Goal: Information Seeking & Learning: Learn about a topic

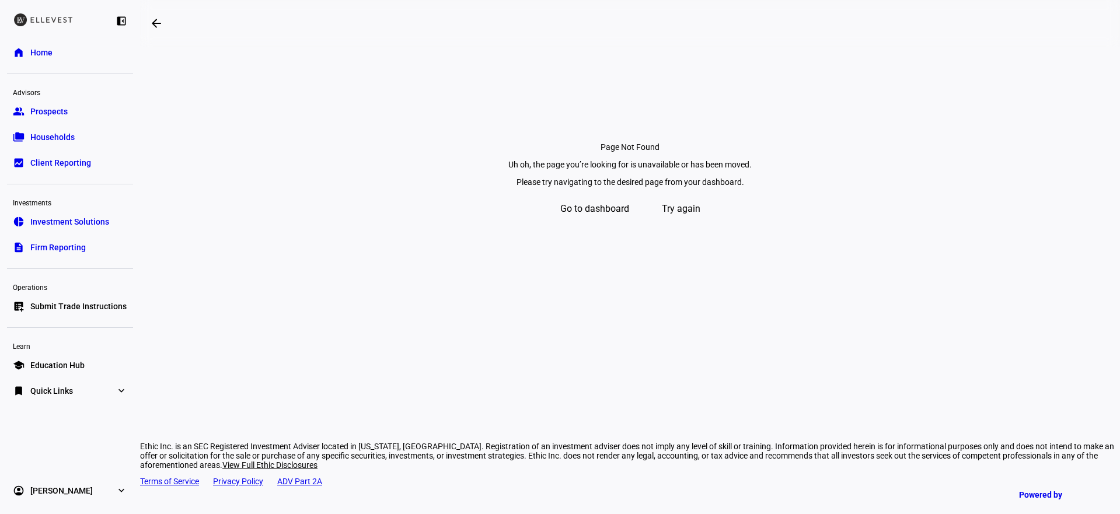
click at [595, 223] on span "Go to dashboard" at bounding box center [594, 209] width 69 height 28
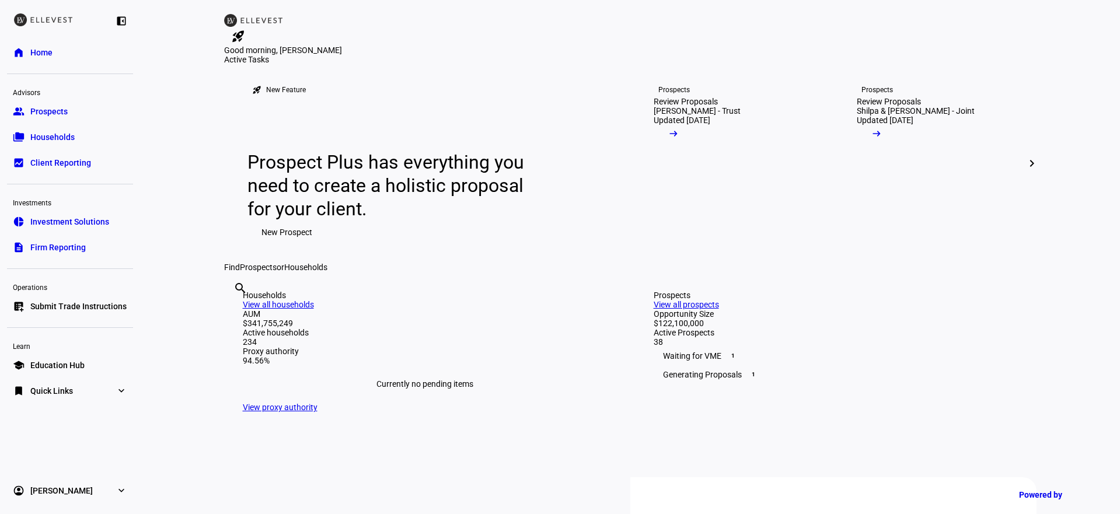
click at [62, 245] on span "Firm Reporting" at bounding box center [57, 248] width 55 height 12
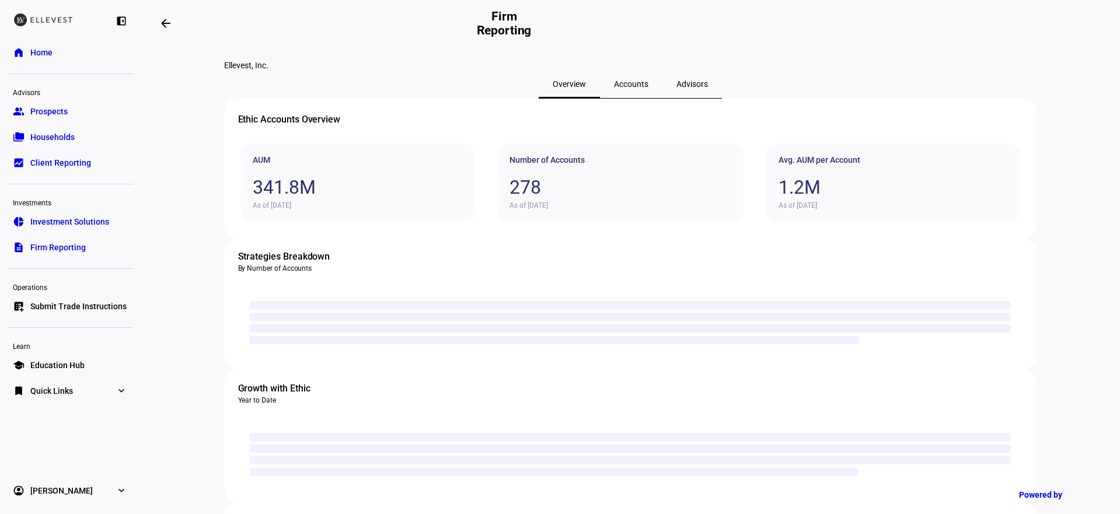
click at [627, 98] on span "Accounts" at bounding box center [631, 84] width 34 height 28
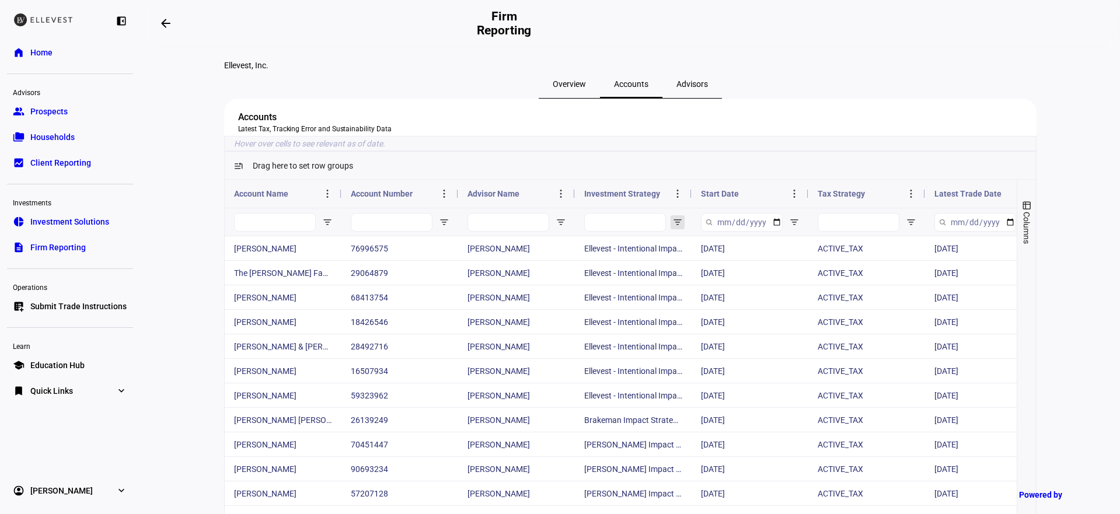
click at [674, 227] on span "Open Filter Menu" at bounding box center [677, 222] width 9 height 9
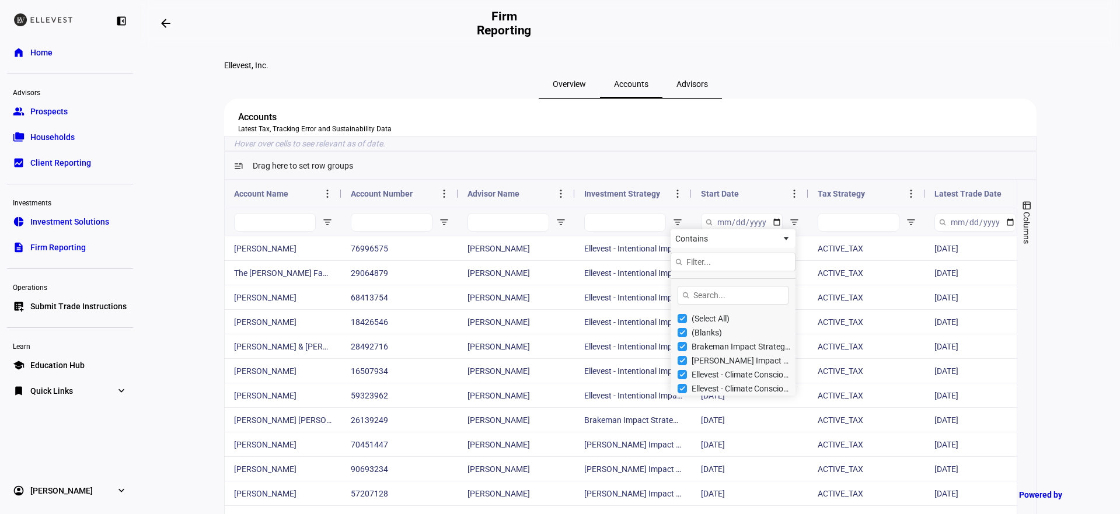
click at [704, 323] on div "(Select All)" at bounding box center [740, 318] width 99 height 9
checkbox input "false"
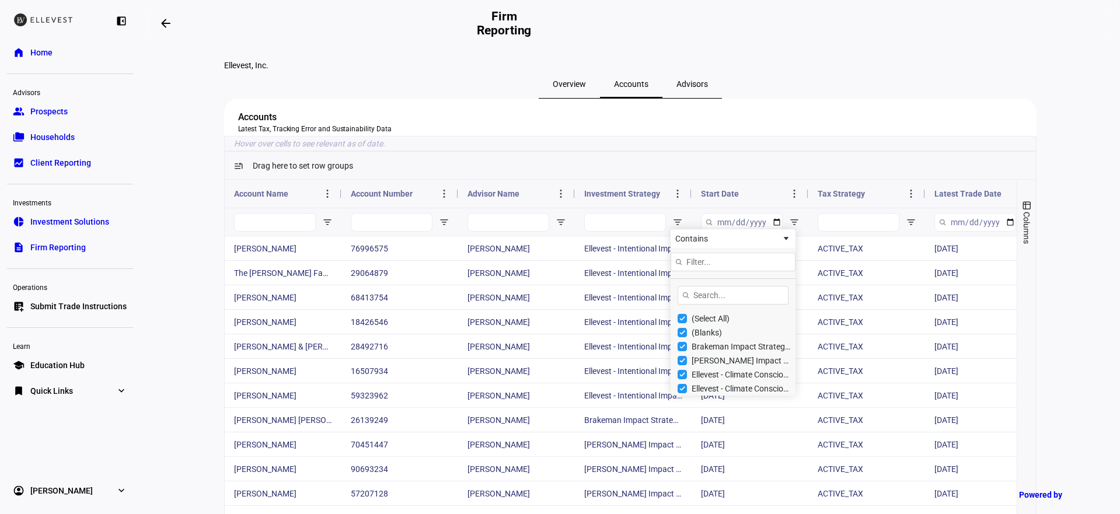
type input "(0)"
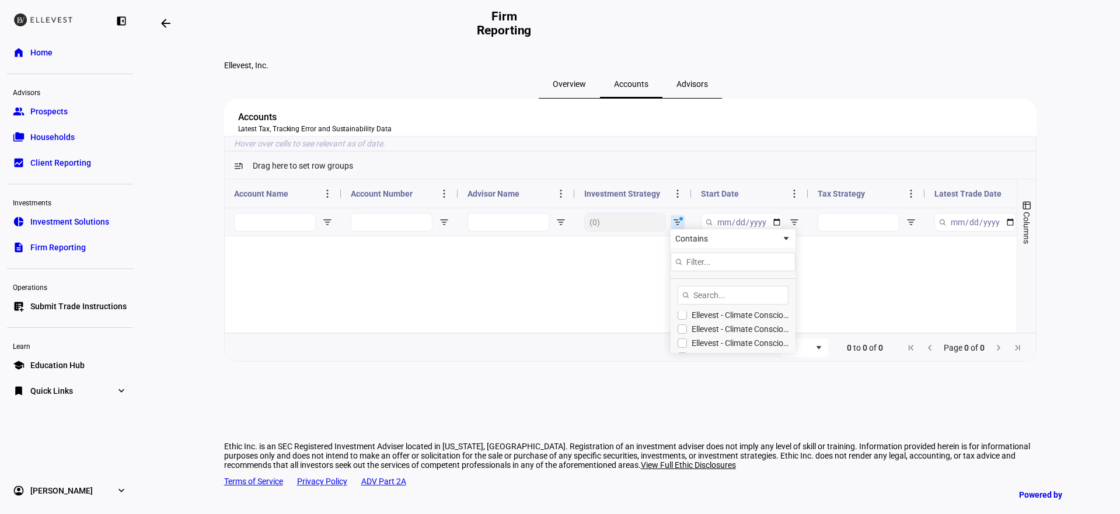
scroll to position [62, 0]
click at [742, 331] on div "Ellevest - Climate Conscious Impact Strategy - Active Tax - High TE - Global" at bounding box center [740, 326] width 99 height 9
checkbox input "true"
type input "(1) Ellevest - Climate Conscious Impact Strategy - Active Tax - High TE - Global"
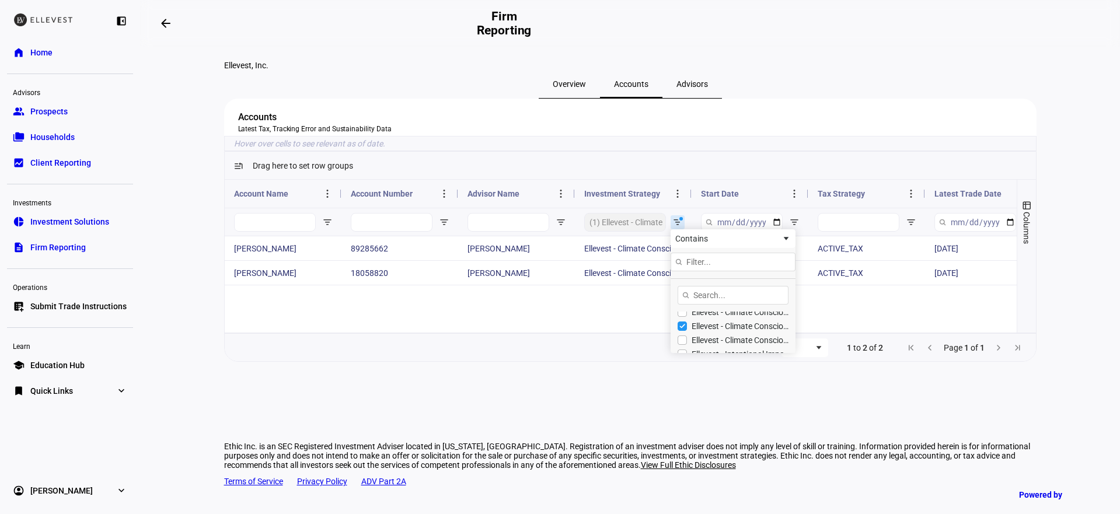
click at [741, 345] on div "Ellevest - Climate Conscious Impact Strategy - Global" at bounding box center [740, 340] width 99 height 9
checkbox input "true"
type input "(2) Ellevest - Climate Conscious Impact Strategy - Active Tax - High TE - Globa…"
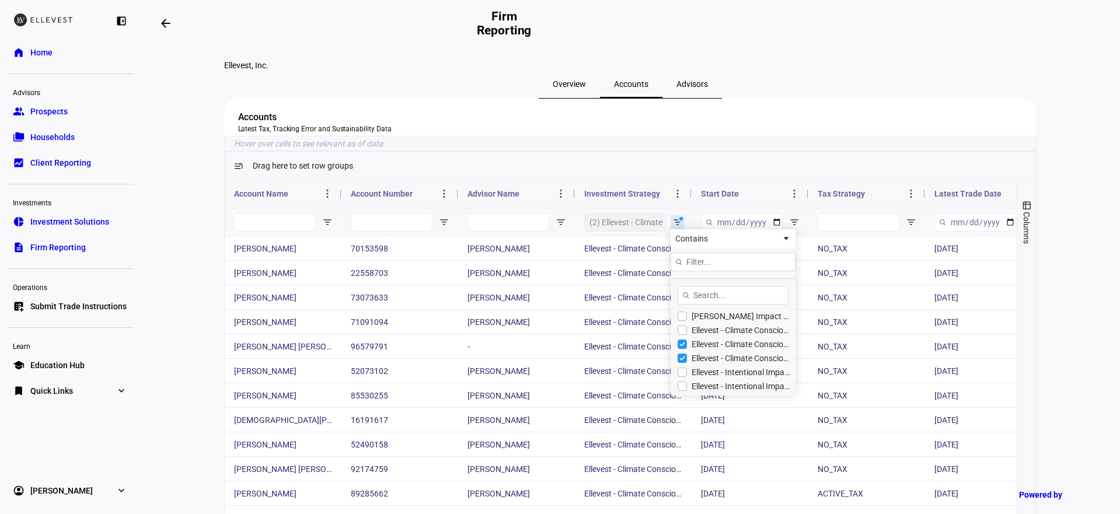
scroll to position [42, 0]
click at [742, 337] on div "Ellevest - Climate Conscious Impact Strategy - Active Tax - Global" at bounding box center [740, 332] width 99 height 9
checkbox input "true"
type input "(3) Ellevest - Climate Conscious Impact Strategy - Active Tax - High TE - Globa…"
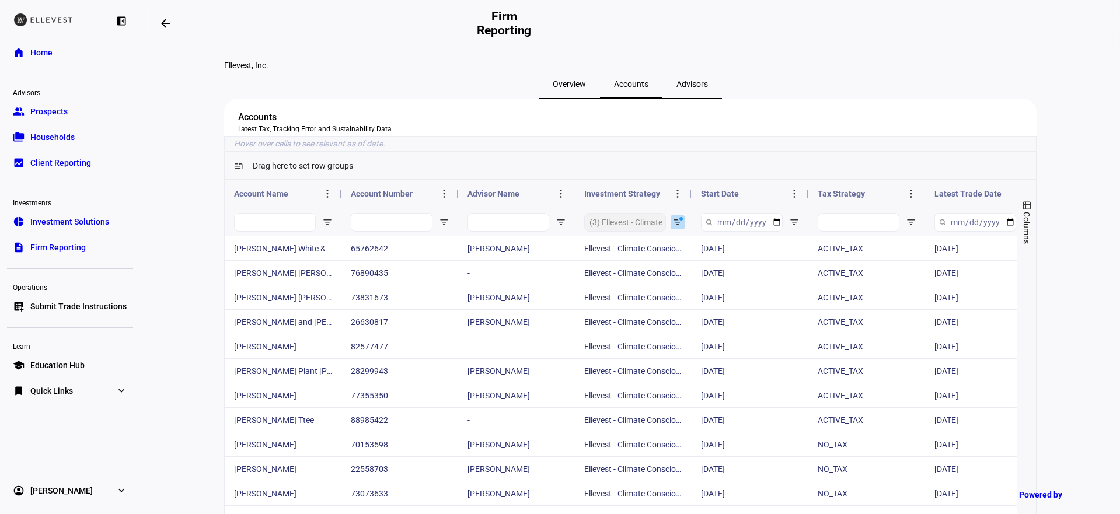
click at [674, 227] on span "Open Filter Menu" at bounding box center [677, 222] width 9 height 9
click at [673, 227] on span "Open Filter Menu" at bounding box center [677, 222] width 9 height 9
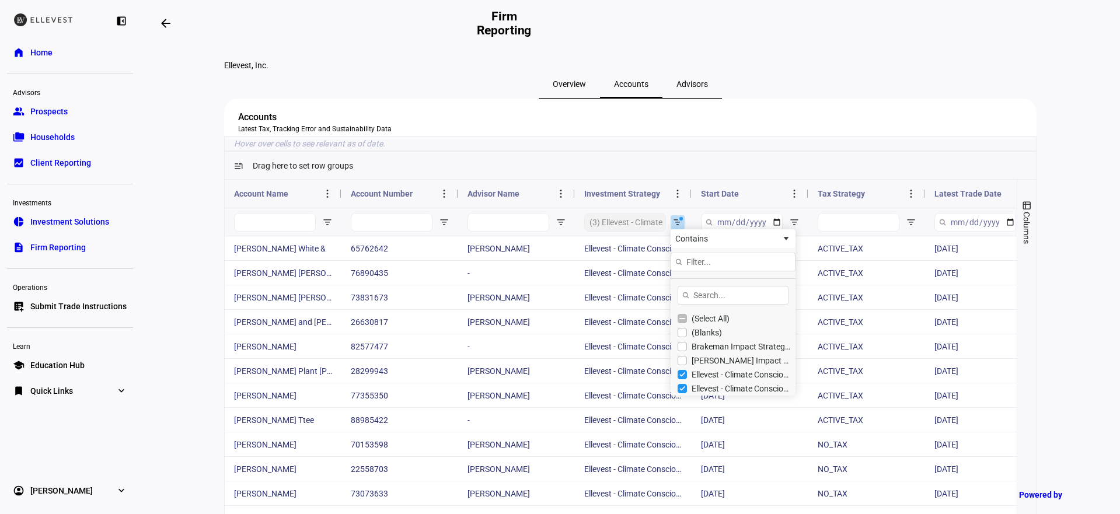
click at [673, 227] on span "Open Filter Menu" at bounding box center [677, 222] width 9 height 9
click at [673, 180] on div "Drag here to set row groups" at bounding box center [630, 166] width 811 height 28
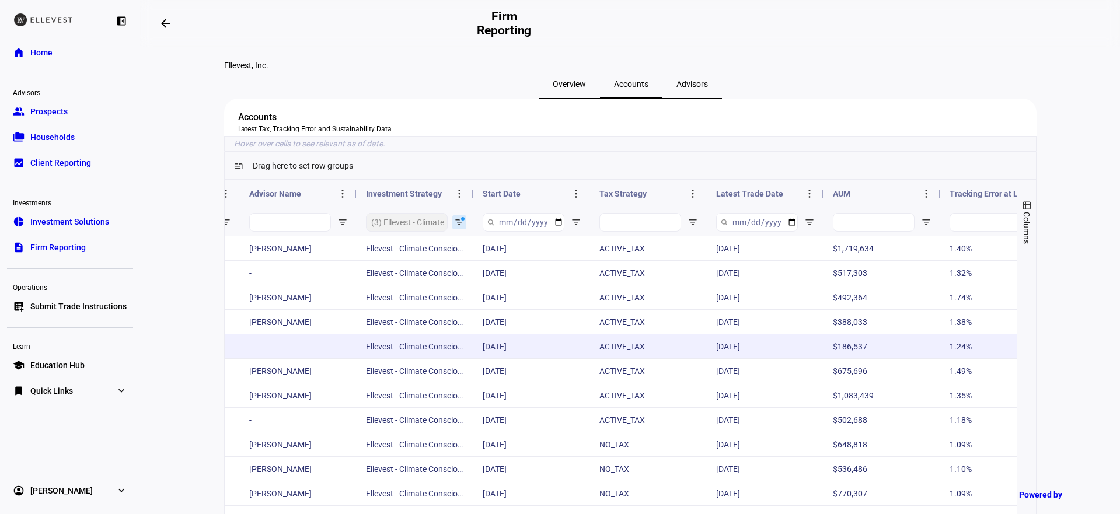
scroll to position [0, 0]
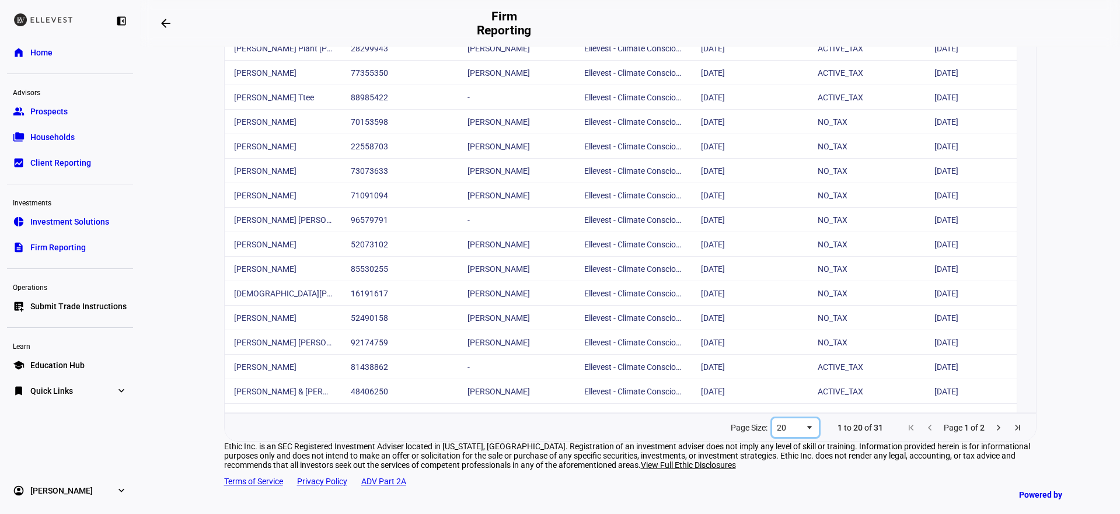
click at [804, 418] on div "20" at bounding box center [795, 427] width 47 height 19
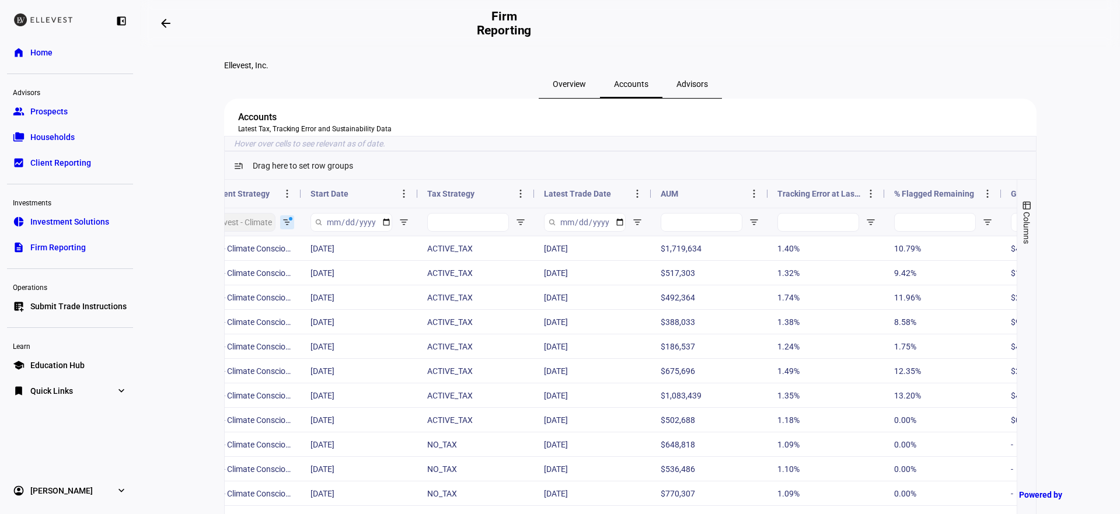
click at [844, 198] on span "Tracking Error at Last Trade" at bounding box center [819, 193] width 84 height 9
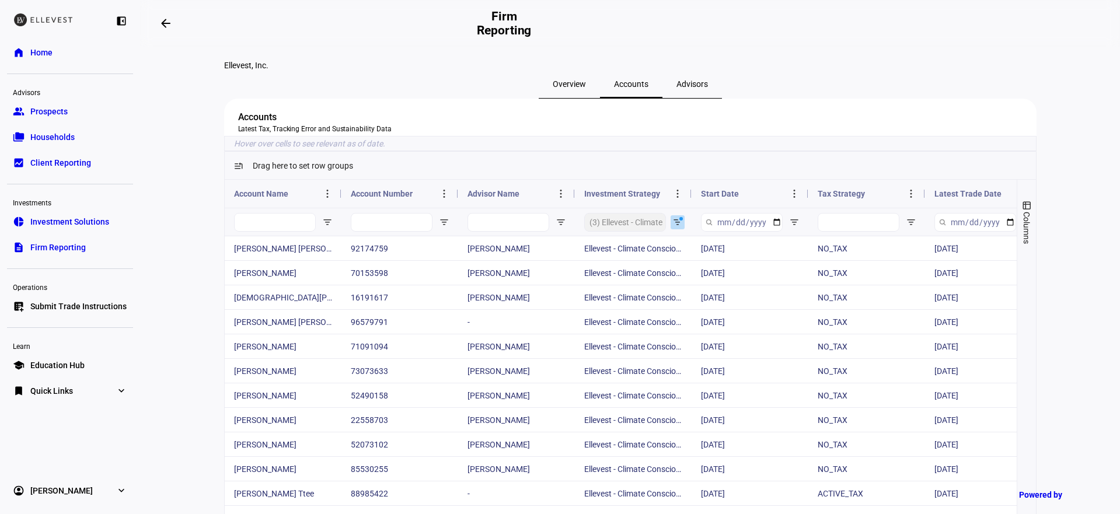
click at [676, 227] on span "Open Filter Menu" at bounding box center [677, 222] width 9 height 9
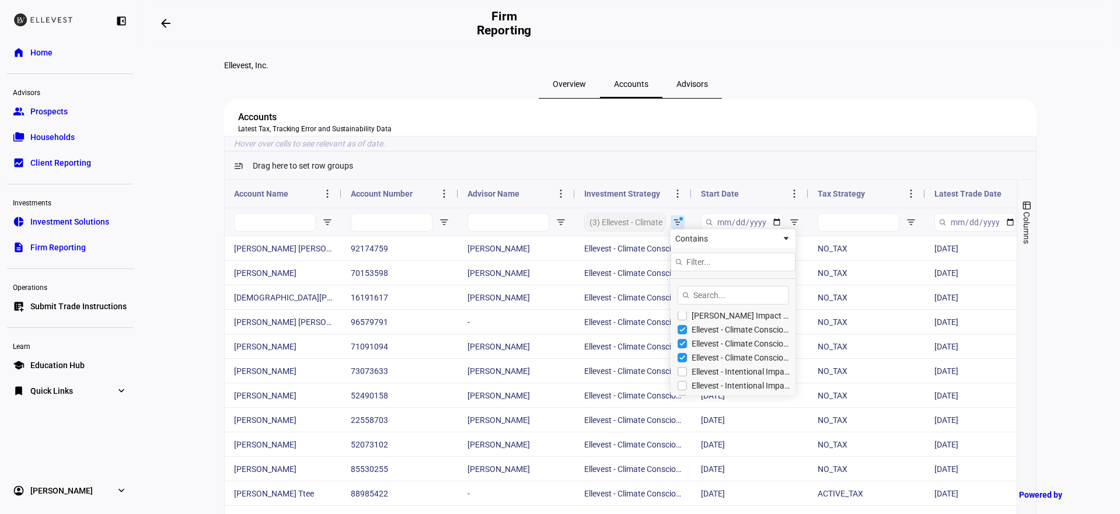
scroll to position [51, 0]
click at [680, 357] on input "Filter List" at bounding box center [681, 351] width 9 height 9
checkbox input "false"
type input "(2) Ellevest - Climate Conscious Impact Strategy - Active Tax - High TE - Globa…"
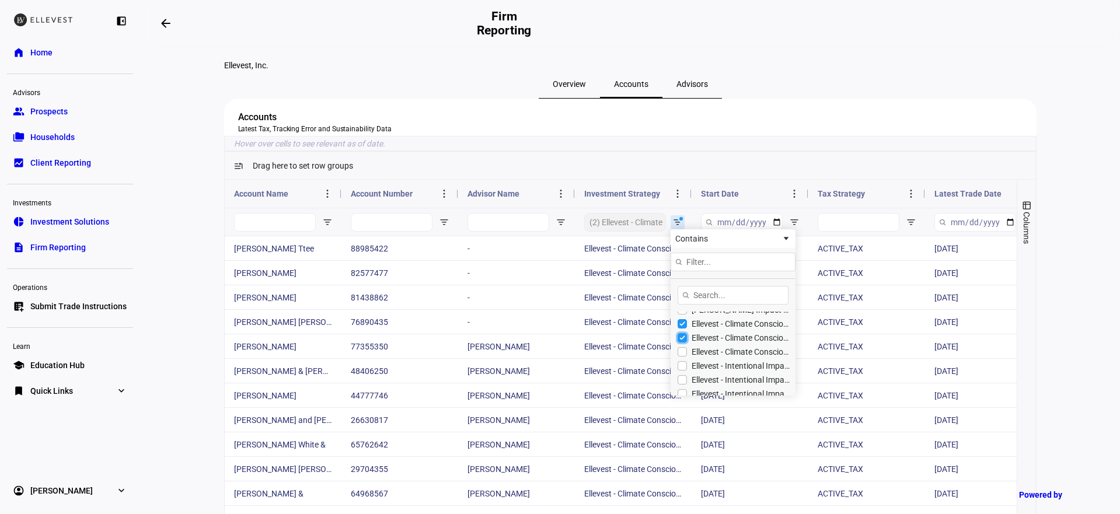
click at [680, 343] on input "Filter List" at bounding box center [681, 337] width 9 height 9
checkbox input "false"
type input "(1) Ellevest - Climate Conscious Impact Strategy - Active Tax - Global"
click at [680, 329] on input "Filter List" at bounding box center [681, 323] width 9 height 9
checkbox input "false"
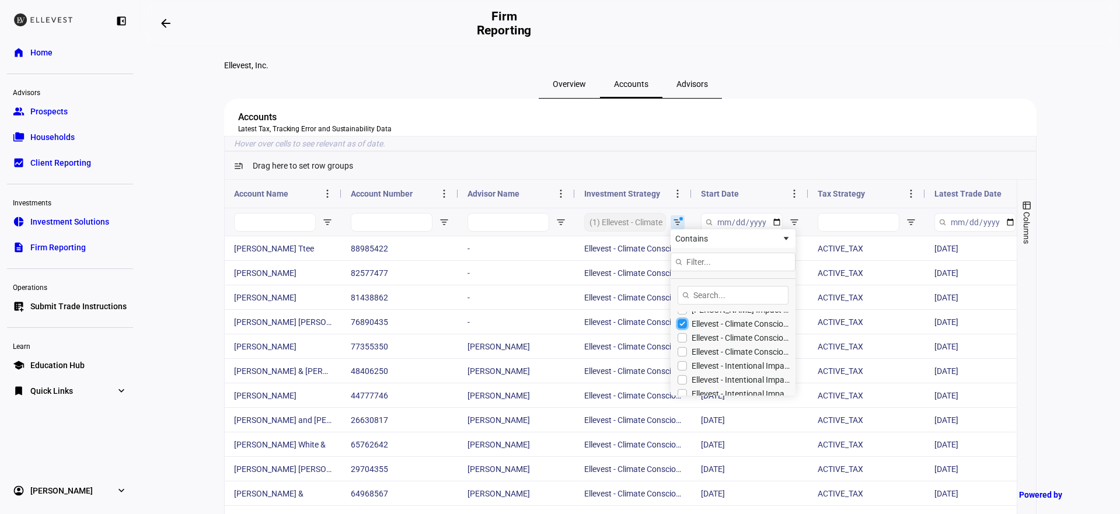
type input "(0)"
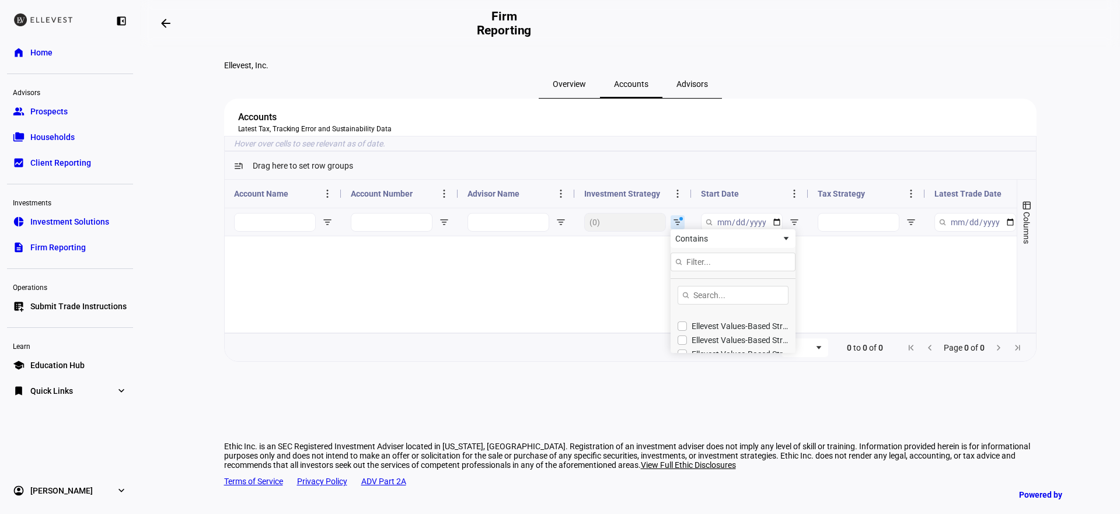
scroll to position [145, 0]
click at [686, 333] on input "Filter List" at bounding box center [681, 327] width 9 height 9
checkbox input "true"
type input "(1) Ellevest Values-Based Strategy - Active Tax - Global"
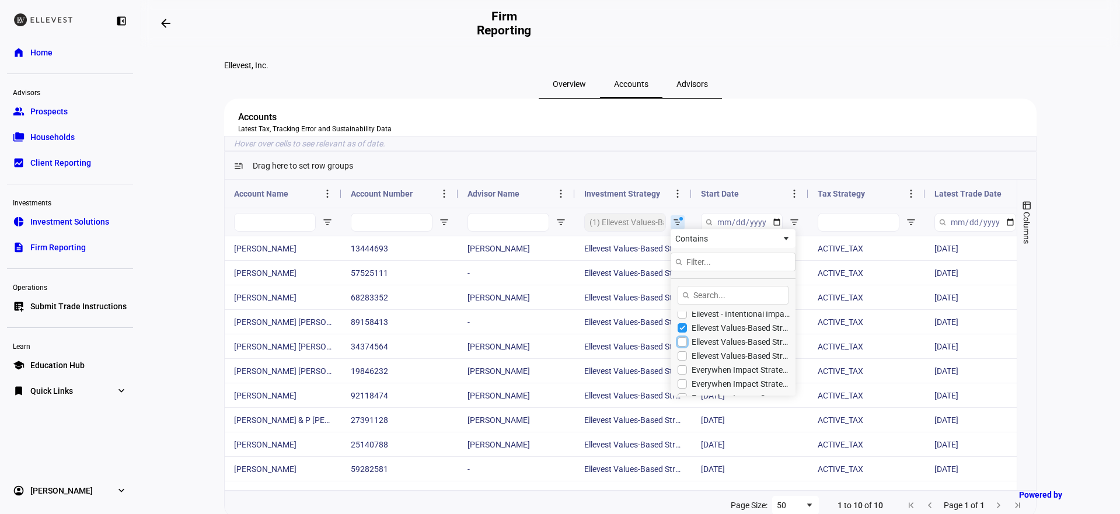
click at [677, 347] on input "Filter List" at bounding box center [681, 341] width 9 height 9
checkbox input "true"
type input "(2) Ellevest Values-Based Strategy - Active Tax - Global,Ellevest Values-Based …"
click at [677, 361] on input "Filter List" at bounding box center [681, 355] width 9 height 9
checkbox input "true"
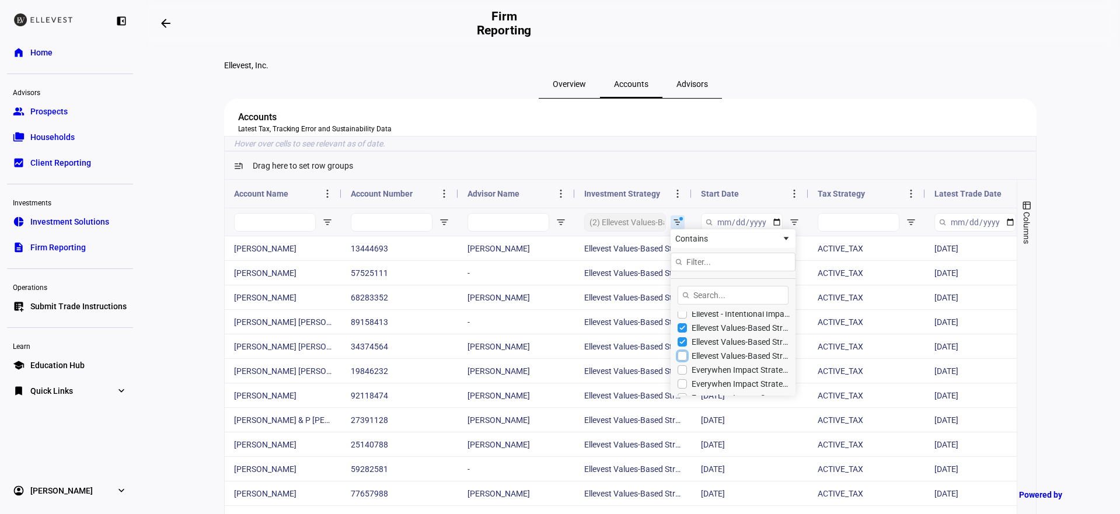
type input "(3) Ellevest Values-Based Strategy - Active Tax - Global,Ellevest Values-Based …"
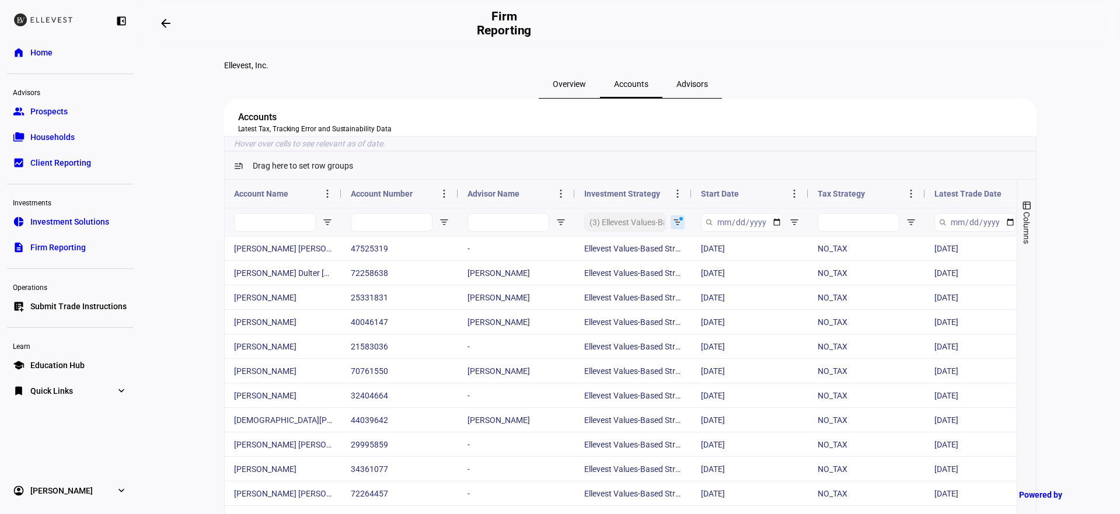
click at [786, 136] on div "Accounts Latest Tax, Tracking Error and Sustainability Data" at bounding box center [630, 117] width 812 height 37
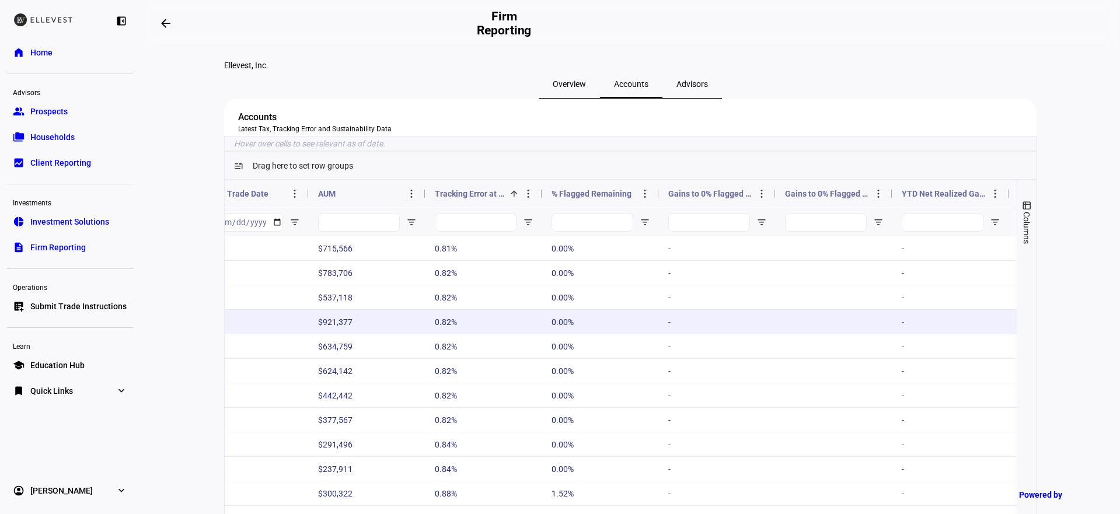
scroll to position [0, 679]
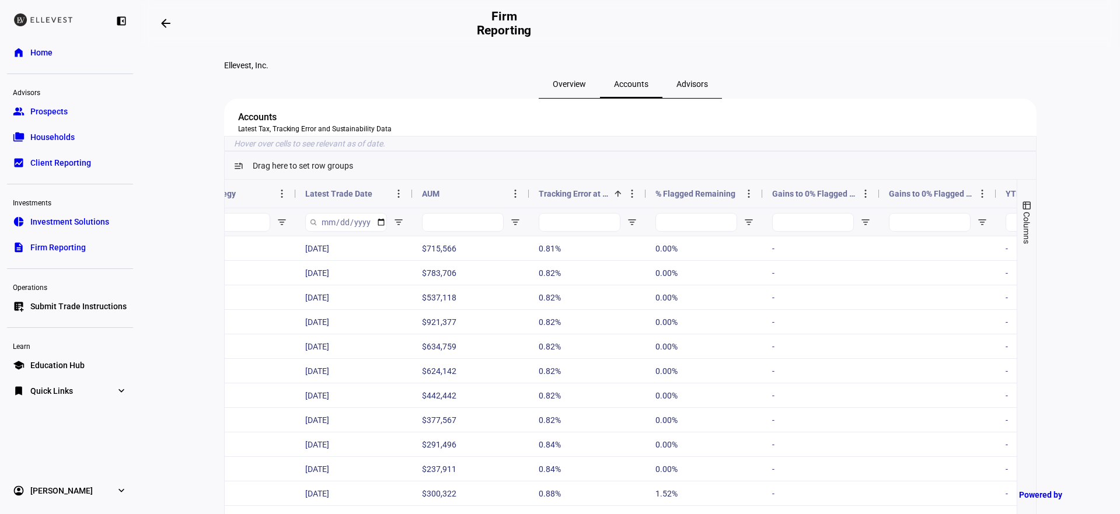
click at [564, 198] on span "Tracking Error at Last Trade" at bounding box center [574, 193] width 70 height 9
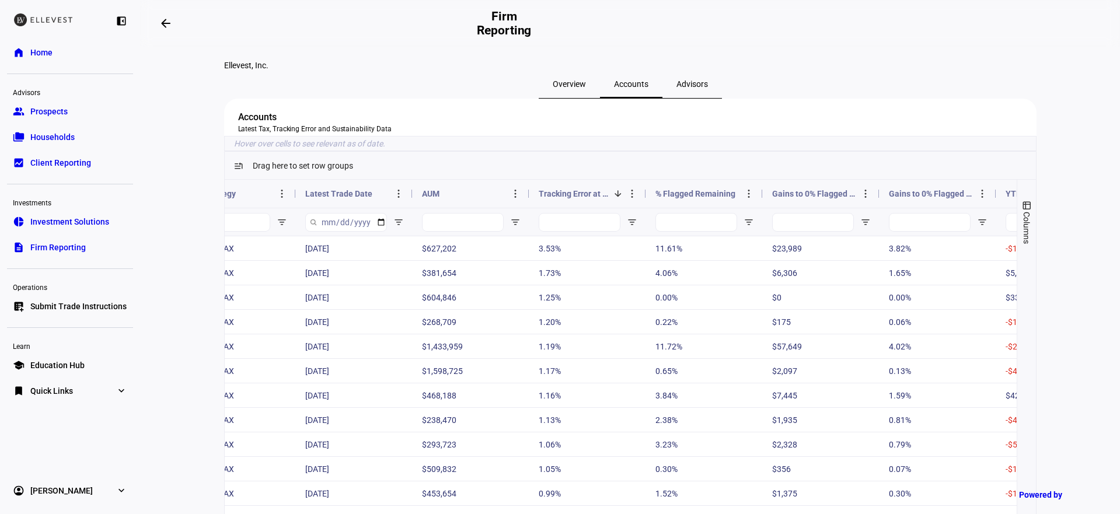
click at [564, 198] on span "Tracking Error at Last Trade" at bounding box center [574, 193] width 70 height 9
click at [564, 198] on span "Tracking Error at Last Trade" at bounding box center [581, 193] width 84 height 9
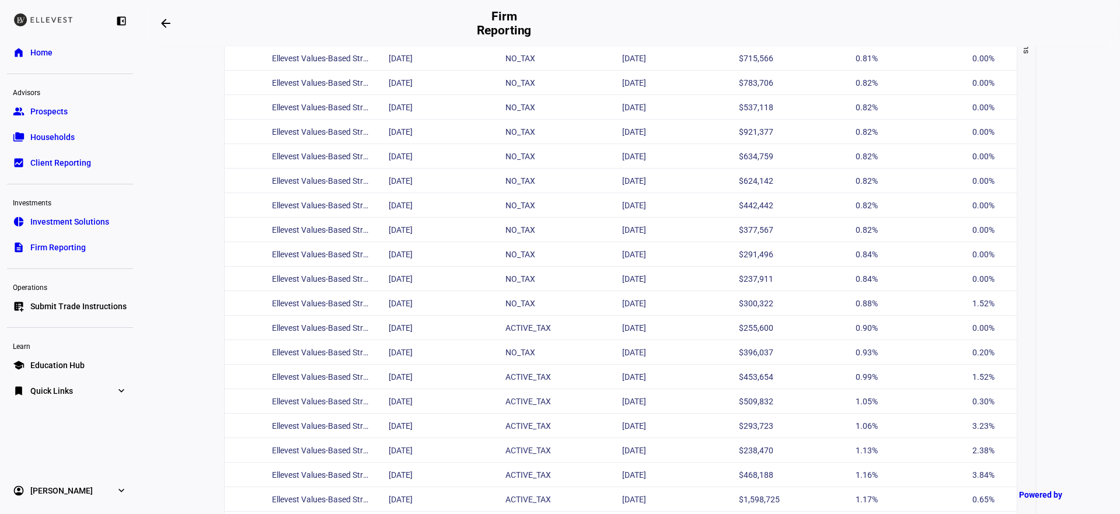
scroll to position [0, 0]
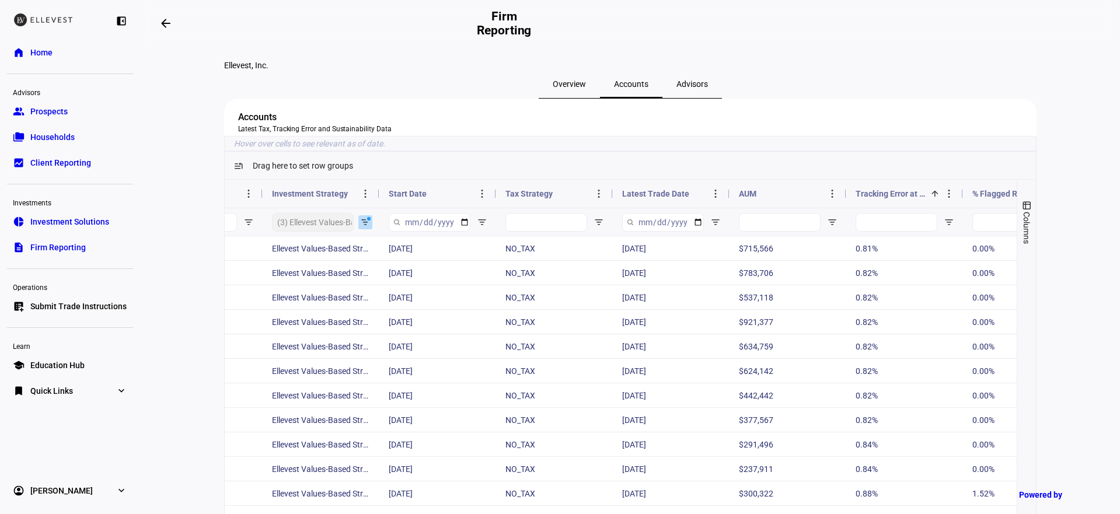
click at [361, 227] on span "Open Filter Menu" at bounding box center [365, 222] width 9 height 9
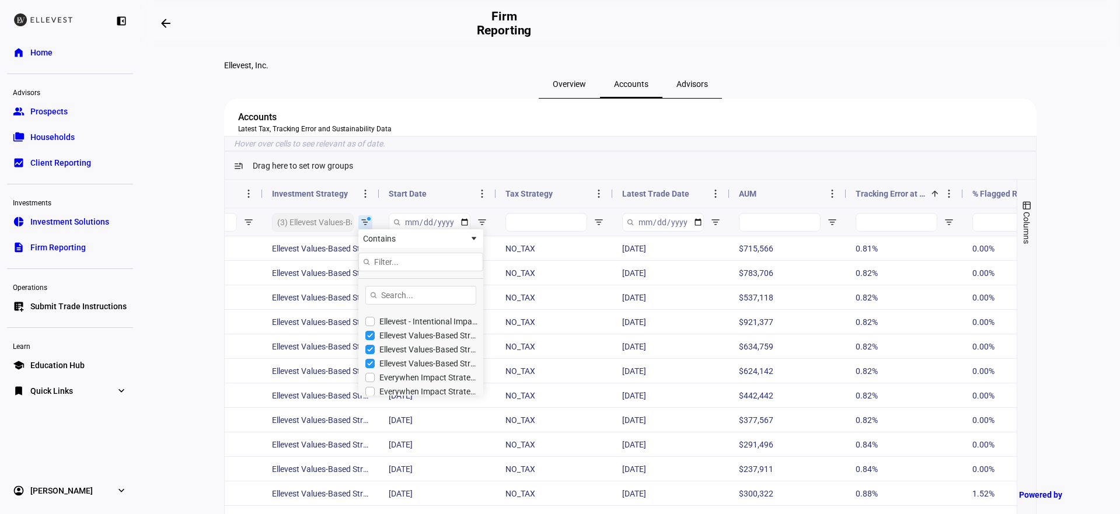
scroll to position [140, 0]
click at [441, 337] on div "Ellevest Values-Based Strategy - Active Tax - Global" at bounding box center [428, 332] width 99 height 9
checkbox input "false"
type input "(2) Ellevest Values-Based Strategy - Active Tax - High TE - Global,Ellevest Val…"
click at [368, 208] on div "Investment Strategy" at bounding box center [321, 194] width 117 height 28
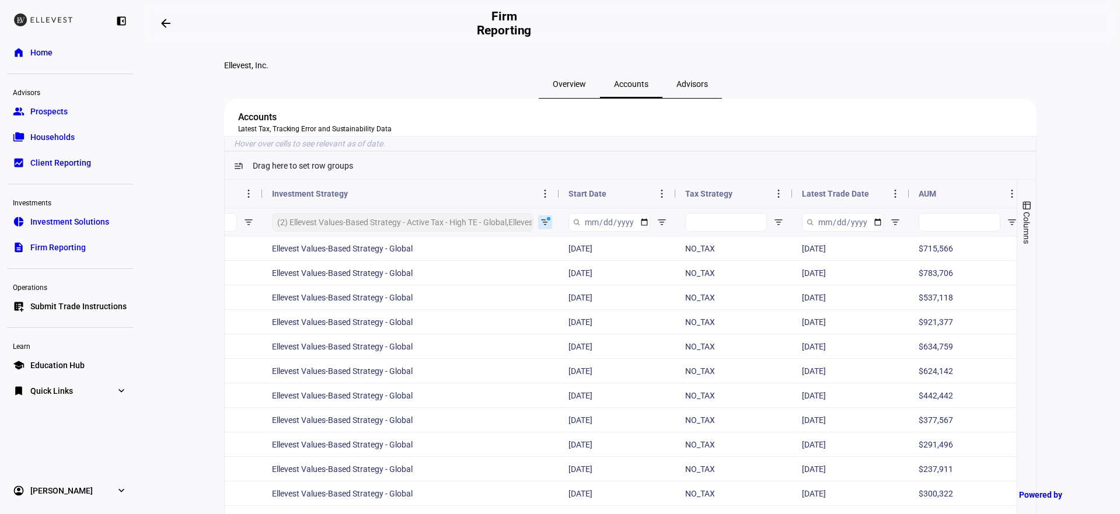
drag, startPoint x: 373, startPoint y: 237, endPoint x: 553, endPoint y: 263, distance: 181.5
click at [553, 236] on div "Latest Trade Date AUM Tracking Error at Last Trade 1" at bounding box center [819, 208] width 1814 height 56
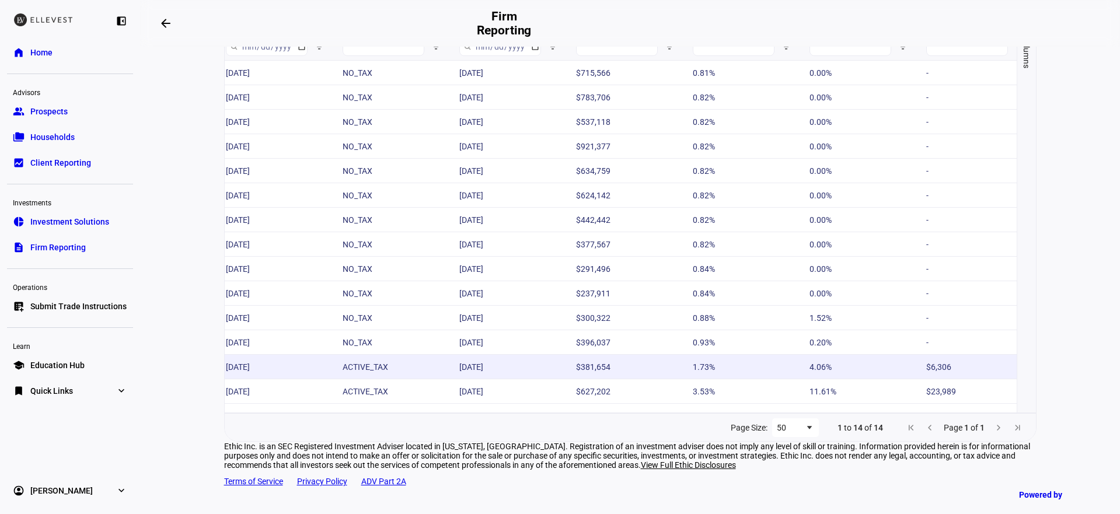
scroll to position [0, 815]
